Goal: Transaction & Acquisition: Obtain resource

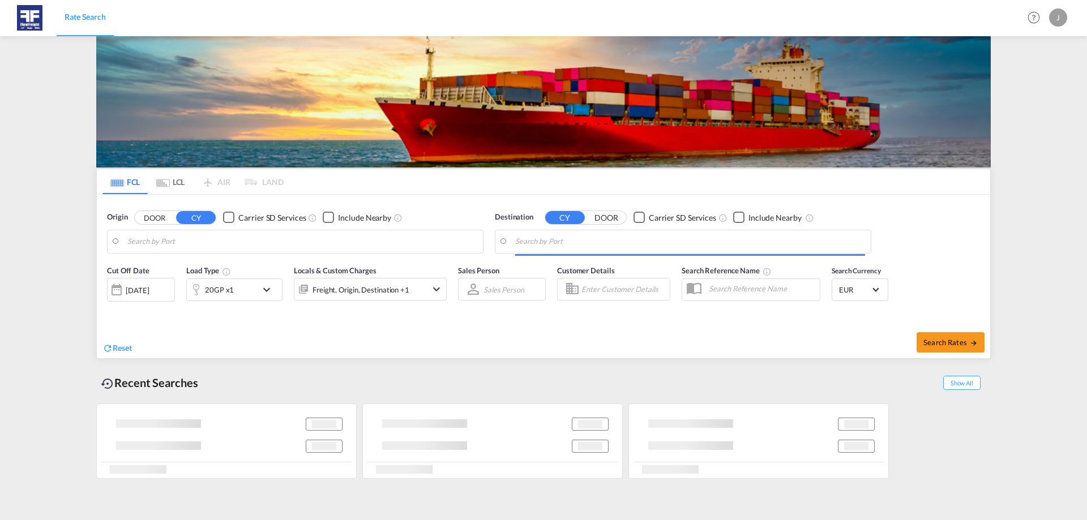
type input "[GEOGRAPHIC_DATA], NLRTM"
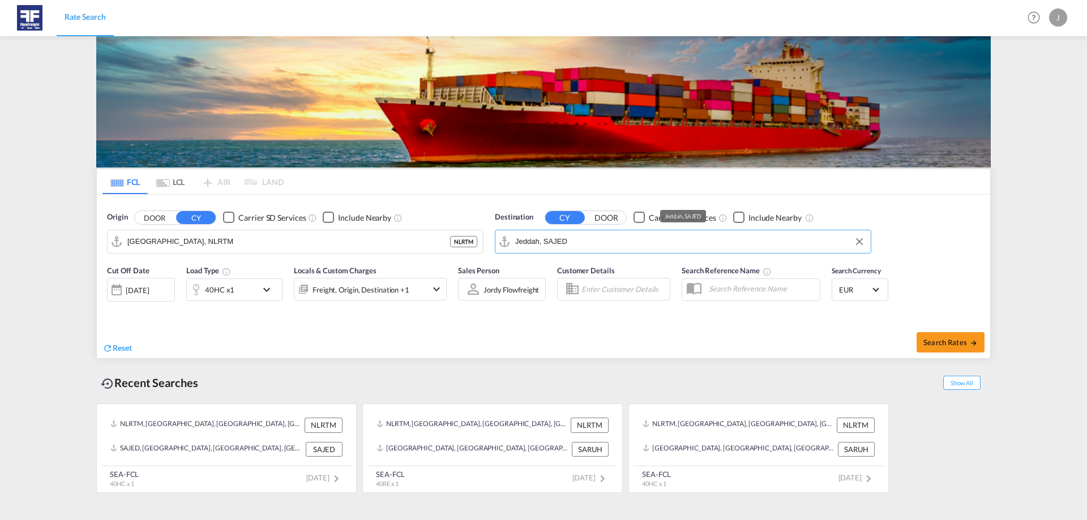
click at [542, 221] on input "Jeddah, SAJED" at bounding box center [690, 241] width 350 height 17
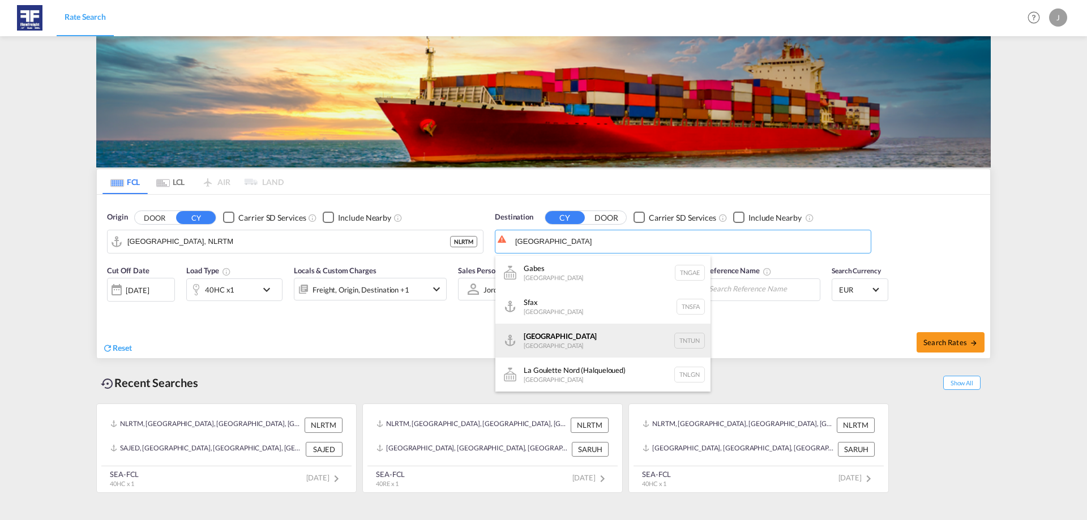
click at [542, 221] on div "[GEOGRAPHIC_DATA] [GEOGRAPHIC_DATA] TNTUN" at bounding box center [602, 341] width 215 height 34
type input "[GEOGRAPHIC_DATA], TNTUN"
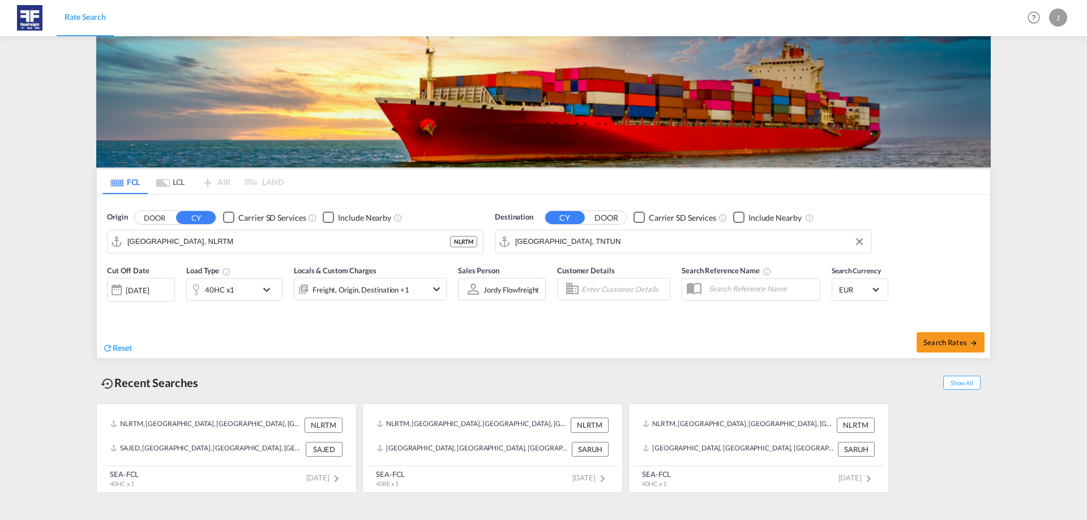
click at [236, 221] on div "40HC x1" at bounding box center [222, 290] width 70 height 23
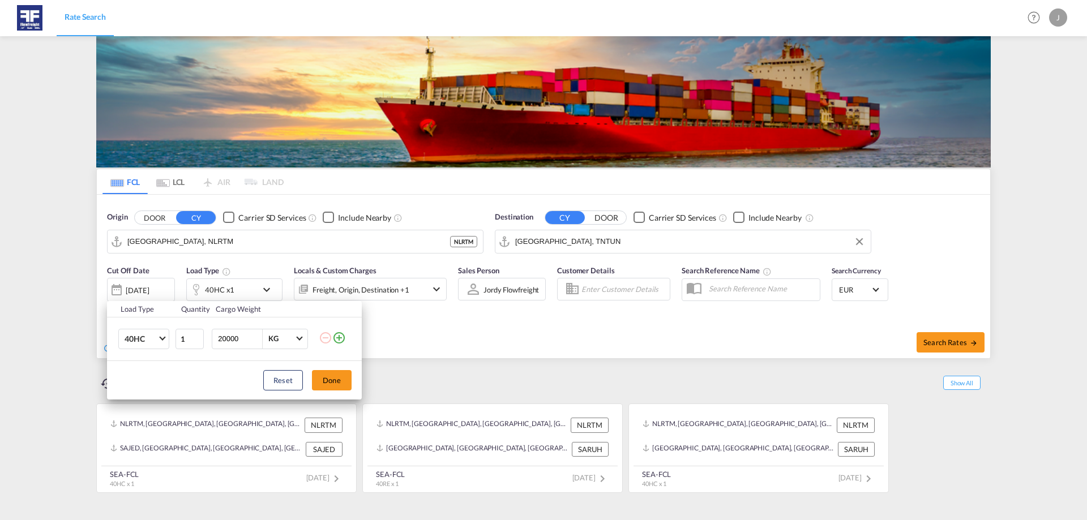
click at [520, 221] on div "Load Type Quantity Cargo Weight 40HC 20GP 40GP 40HC 45HC 20RE 40RE 40HR 20OT 40…" at bounding box center [543, 260] width 1087 height 520
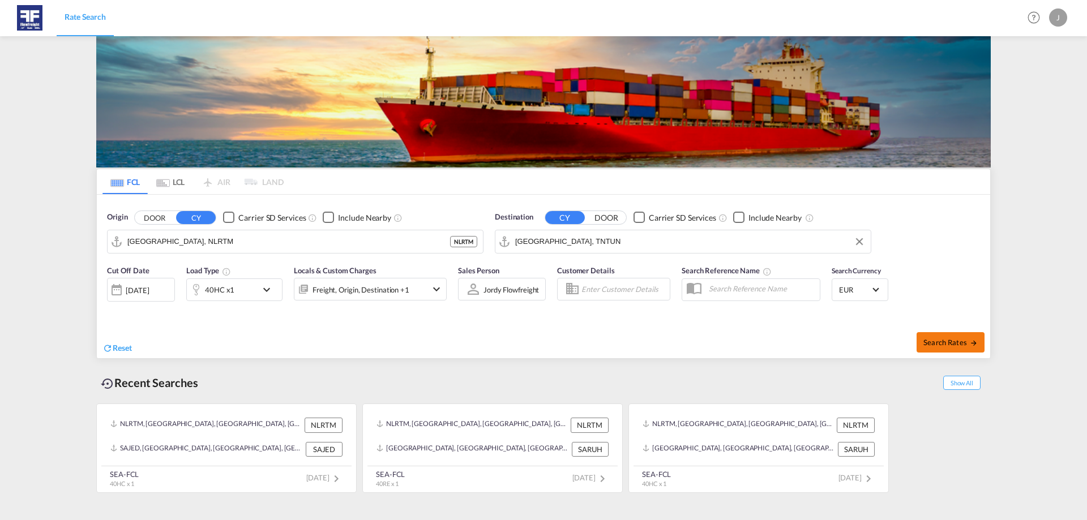
click at [542, 221] on button "Search Rates" at bounding box center [951, 342] width 68 height 20
type input "NLRTM to TNTUN / [DATE]"
